Goal: Check status: Check status

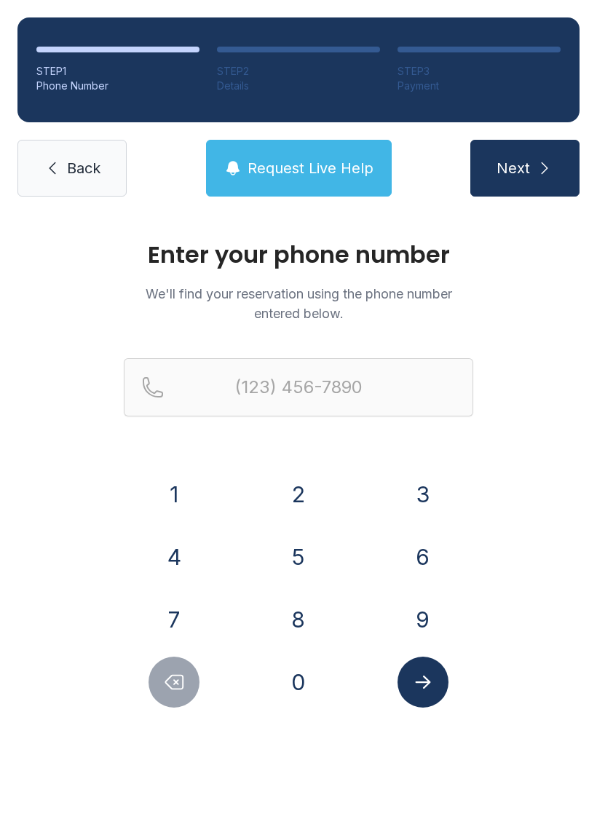
click at [294, 621] on button "8" at bounding box center [298, 619] width 51 height 51
click at [318, 680] on button "0" at bounding box center [298, 682] width 51 height 51
click at [184, 551] on button "4" at bounding box center [174, 557] width 51 height 51
click at [434, 626] on button "9" at bounding box center [423, 619] width 51 height 51
click at [334, 613] on div "8" at bounding box center [298, 619] width 101 height 51
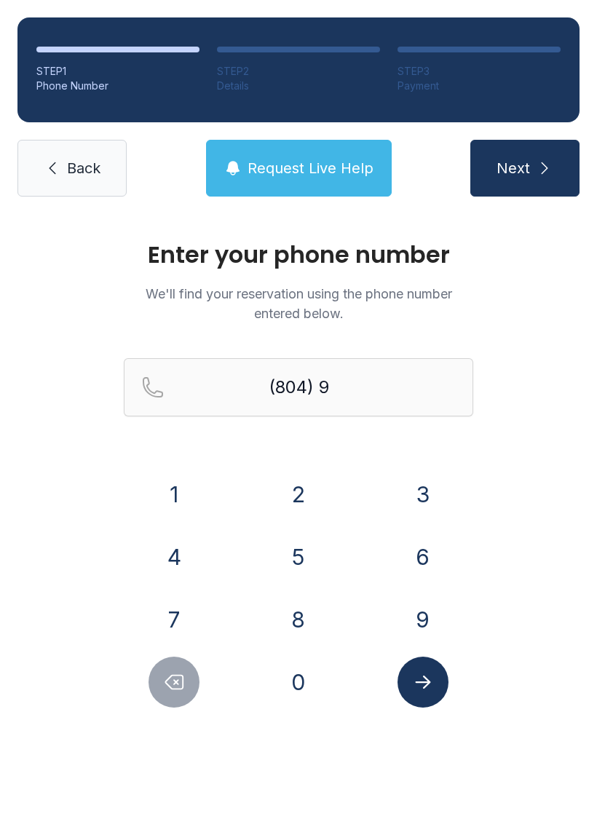
click at [316, 675] on button "0" at bounding box center [298, 682] width 51 height 51
click at [173, 569] on button "4" at bounding box center [174, 557] width 51 height 51
click at [172, 487] on button "1" at bounding box center [174, 494] width 51 height 51
click at [175, 479] on button "1" at bounding box center [174, 494] width 51 height 51
click at [158, 557] on button "4" at bounding box center [174, 557] width 51 height 51
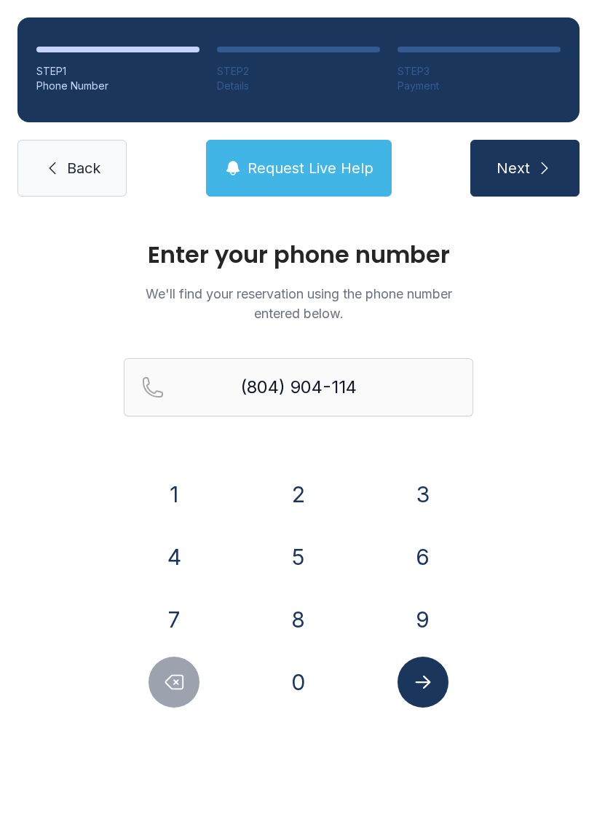
click at [172, 682] on icon "Delete number" at bounding box center [174, 683] width 22 height 22
click at [171, 681] on icon "Delete number" at bounding box center [174, 683] width 22 height 22
click at [167, 671] on button "Delete number" at bounding box center [174, 682] width 51 height 51
click at [166, 670] on button "Delete number" at bounding box center [174, 682] width 51 height 51
click at [172, 685] on icon "Delete number" at bounding box center [174, 683] width 22 height 22
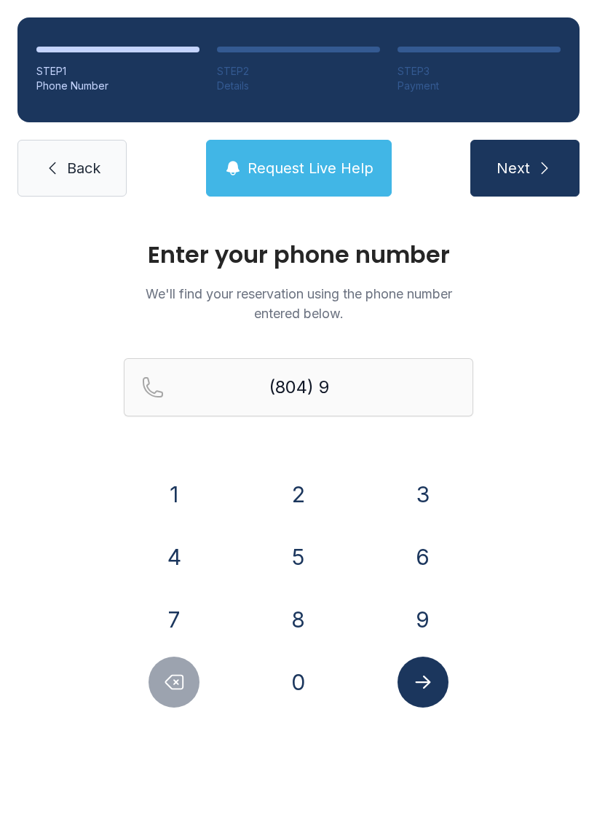
click at [306, 621] on button "8" at bounding box center [298, 619] width 51 height 51
click at [294, 669] on button "0" at bounding box center [298, 682] width 51 height 51
click at [174, 565] on button "4" at bounding box center [174, 557] width 51 height 51
click at [179, 494] on button "1" at bounding box center [174, 494] width 51 height 51
click at [181, 490] on button "1" at bounding box center [174, 494] width 51 height 51
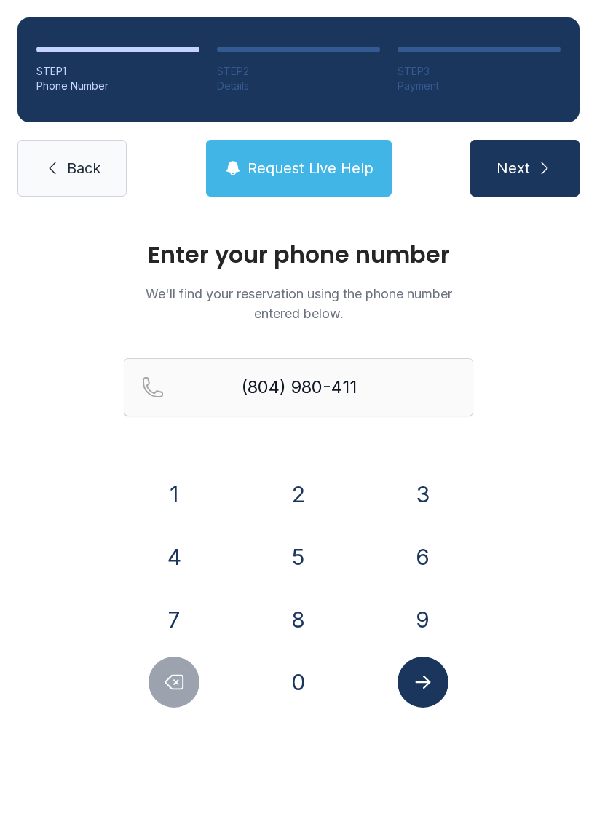
click at [172, 565] on button "4" at bounding box center [174, 557] width 51 height 51
type input "[PHONE_NUMBER]"
click at [427, 675] on icon "Submit lookup form" at bounding box center [423, 683] width 22 height 22
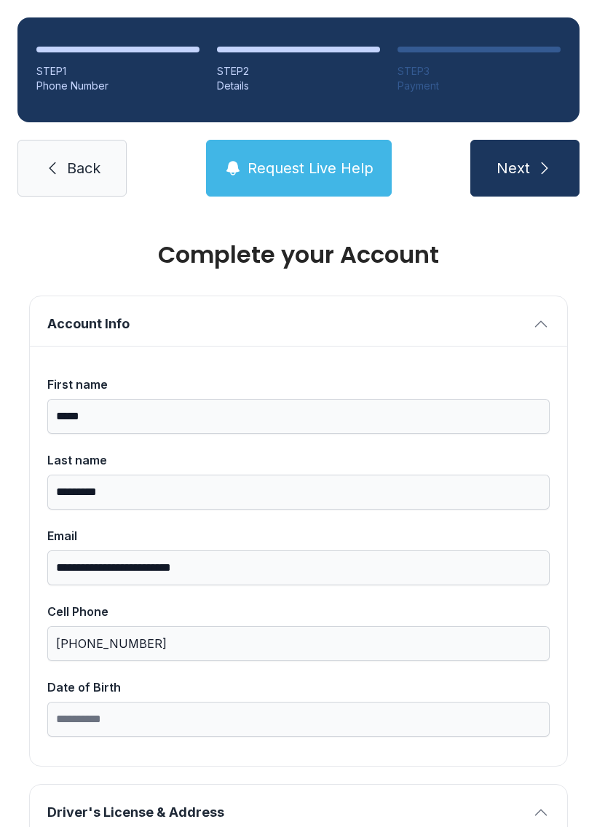
click at [71, 154] on link "Back" at bounding box center [71, 168] width 109 height 57
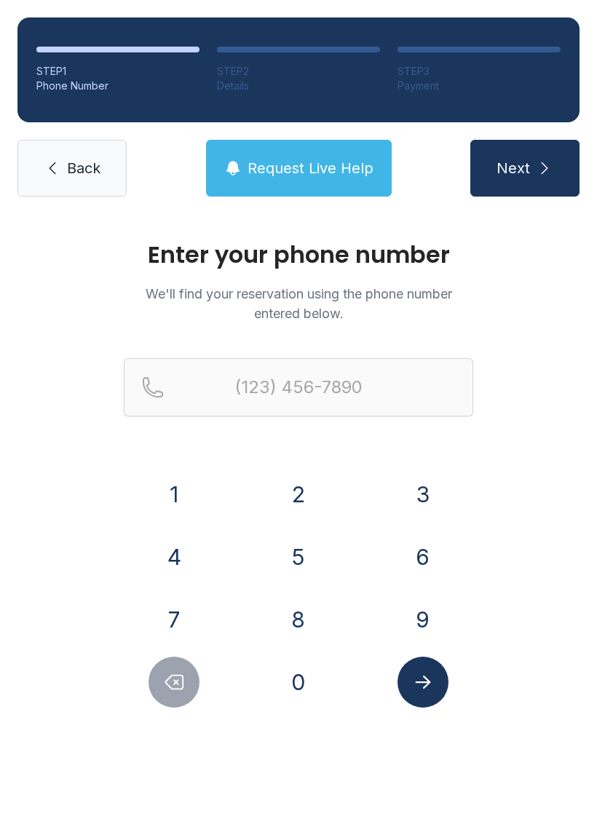
click at [49, 183] on link "Back" at bounding box center [71, 168] width 109 height 57
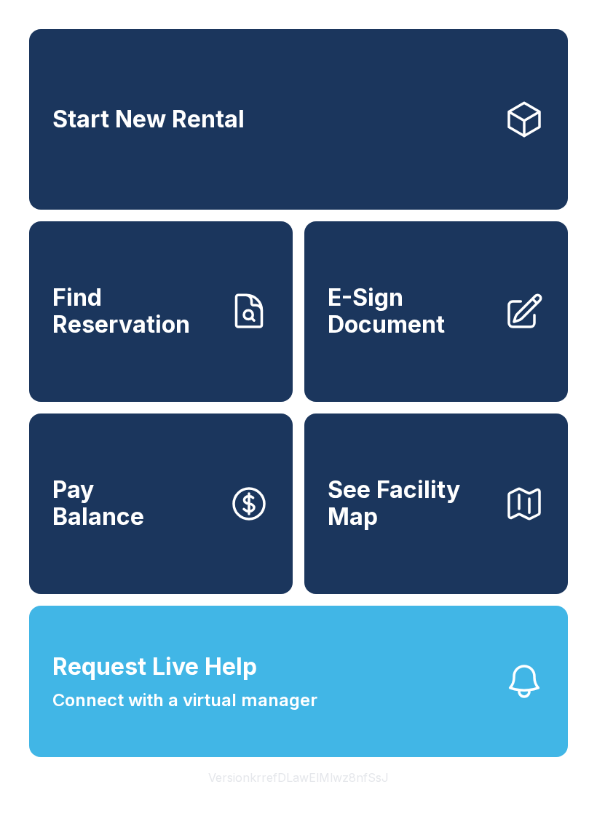
click at [173, 333] on span "Find Reservation" at bounding box center [134, 311] width 165 height 53
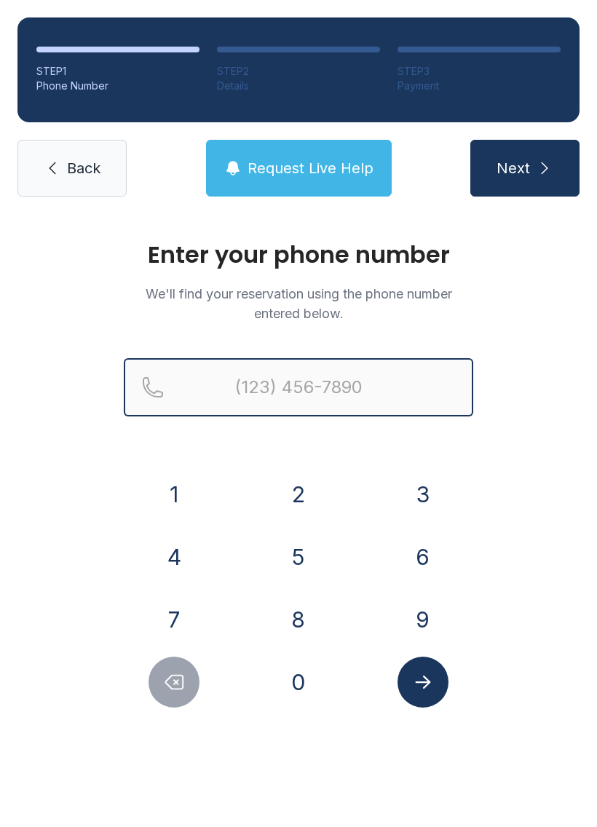
click at [232, 387] on input "Reservation phone number" at bounding box center [299, 387] width 350 height 58
type input "[PHONE_NUMBER]"
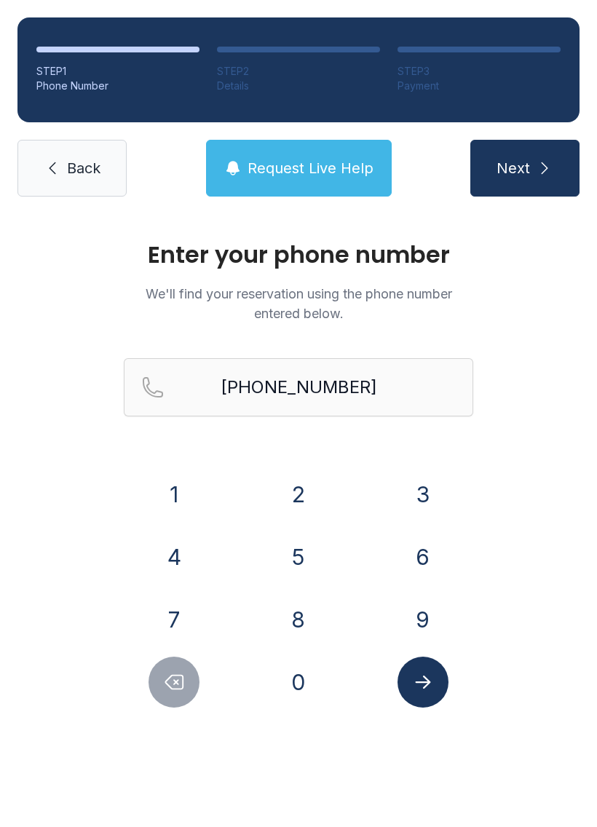
click at [530, 183] on button "Next" at bounding box center [525, 168] width 109 height 57
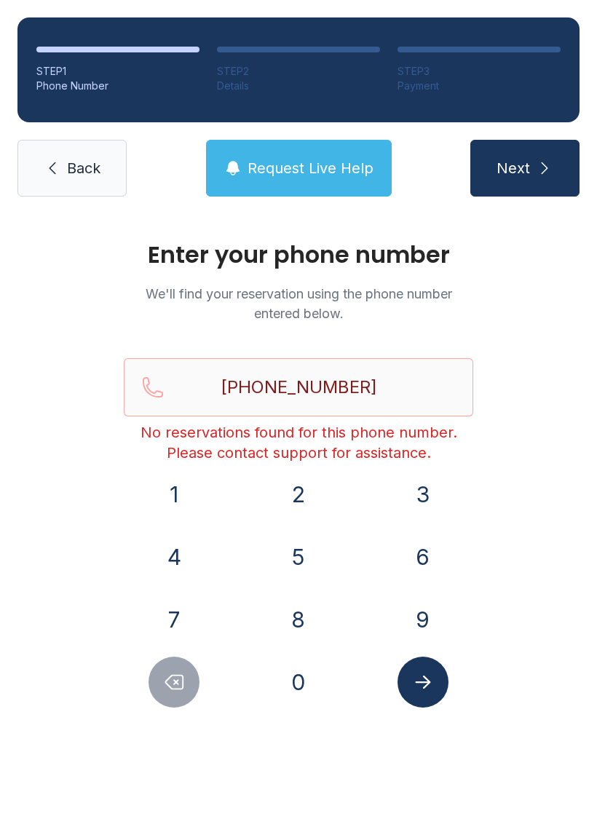
click at [419, 691] on icon "Submit lookup form" at bounding box center [423, 683] width 22 height 22
